Goal: Task Accomplishment & Management: Complete application form

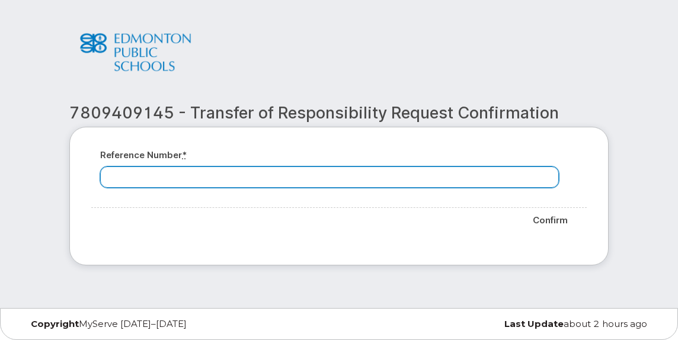
click at [157, 175] on input "Reference number *" at bounding box center [329, 177] width 459 height 21
paste input "7809409145"
type input "7809409145"
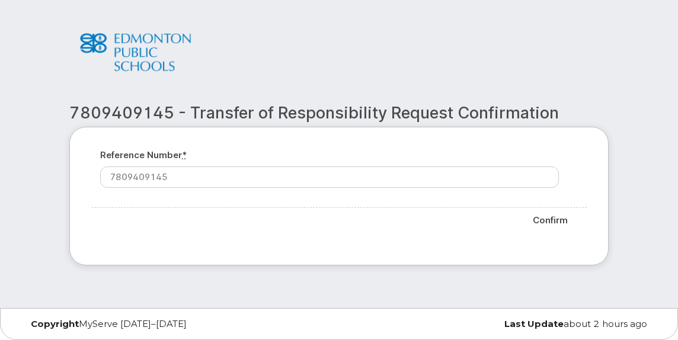
click at [272, 142] on div "Reference number * 7809409145 Confirm" at bounding box center [339, 196] width 540 height 139
click at [560, 221] on input "Confirm" at bounding box center [550, 221] width 55 height 26
type input "Please wait..."
